Goal: Find specific page/section

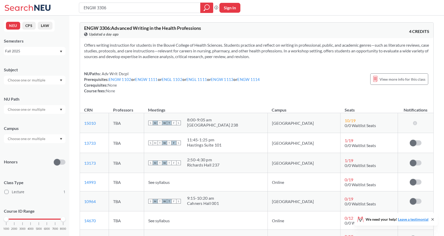
scroll to position [57, 0]
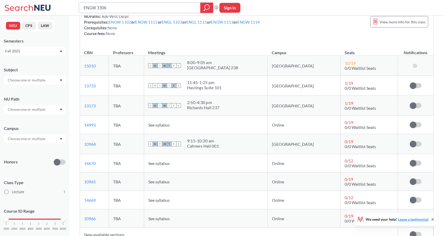
click at [107, 8] on input "ENGW 3306" at bounding box center [140, 7] width 114 height 9
type input "ENGW 3315"
click at [229, 7] on button "Sign In" at bounding box center [230, 8] width 21 height 10
select select "US"
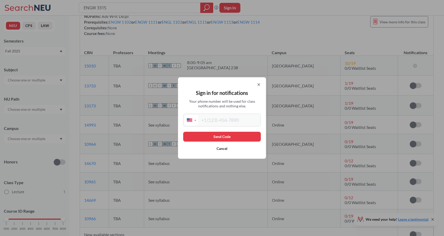
click at [257, 83] on icon at bounding box center [259, 84] width 4 height 4
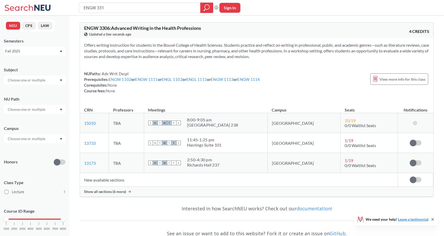
type input "ENGW 3315"
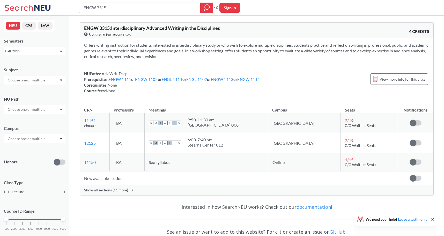
click at [112, 189] on span "Show all sections (11 more)" at bounding box center [106, 189] width 44 height 5
